Goal: Browse casually: Explore the website without a specific task or goal

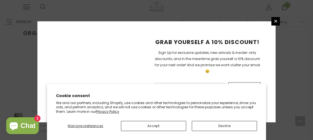
scroll to position [188, 0]
